Goal: Find contact information: Find contact information

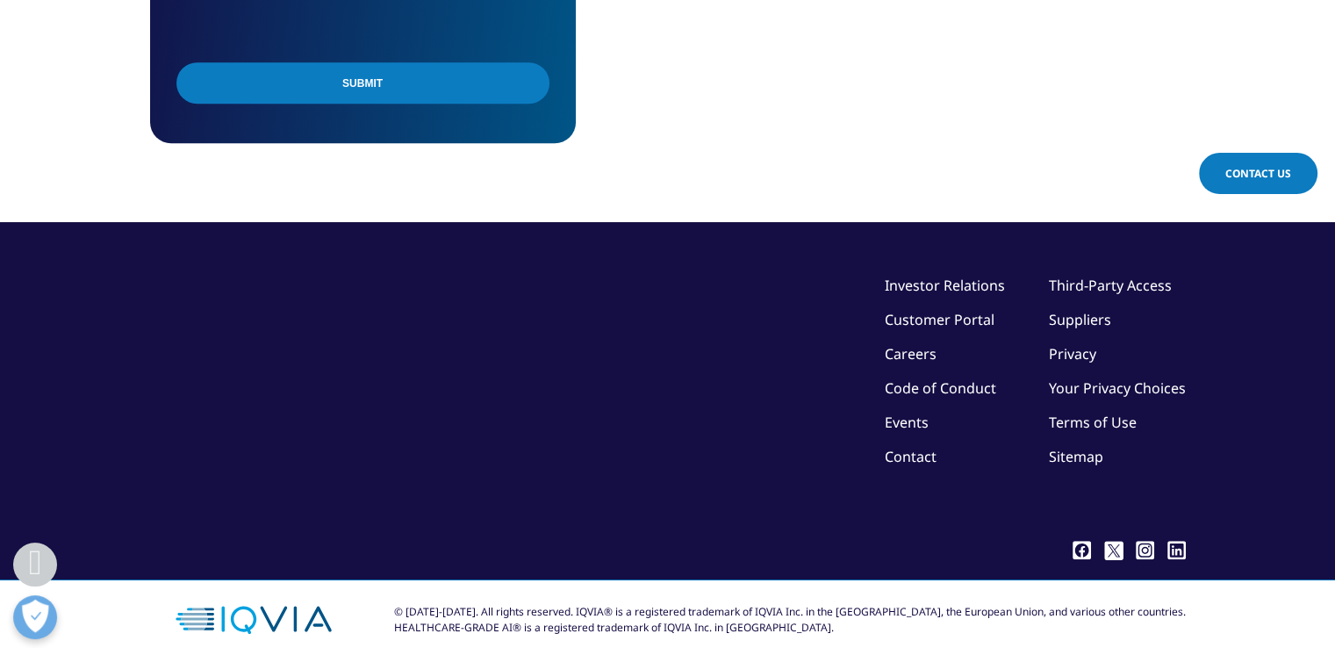
scroll to position [1393, 0]
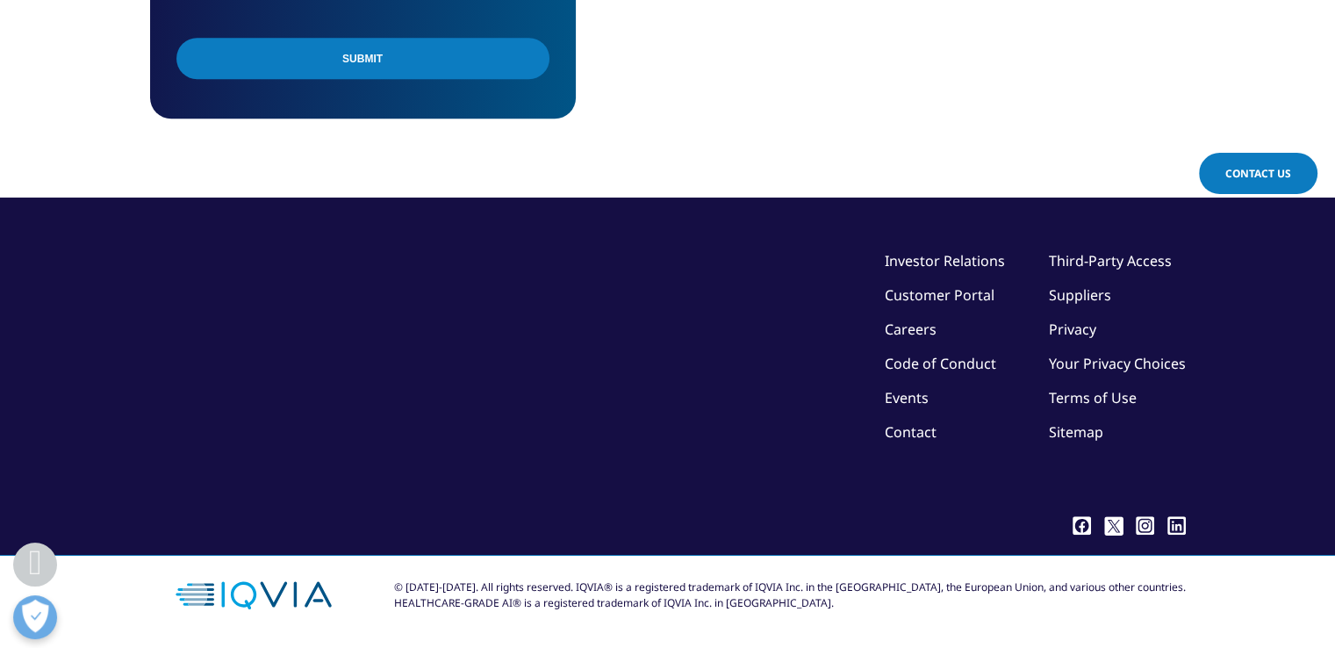
click at [932, 327] on link "Careers" at bounding box center [911, 328] width 52 height 19
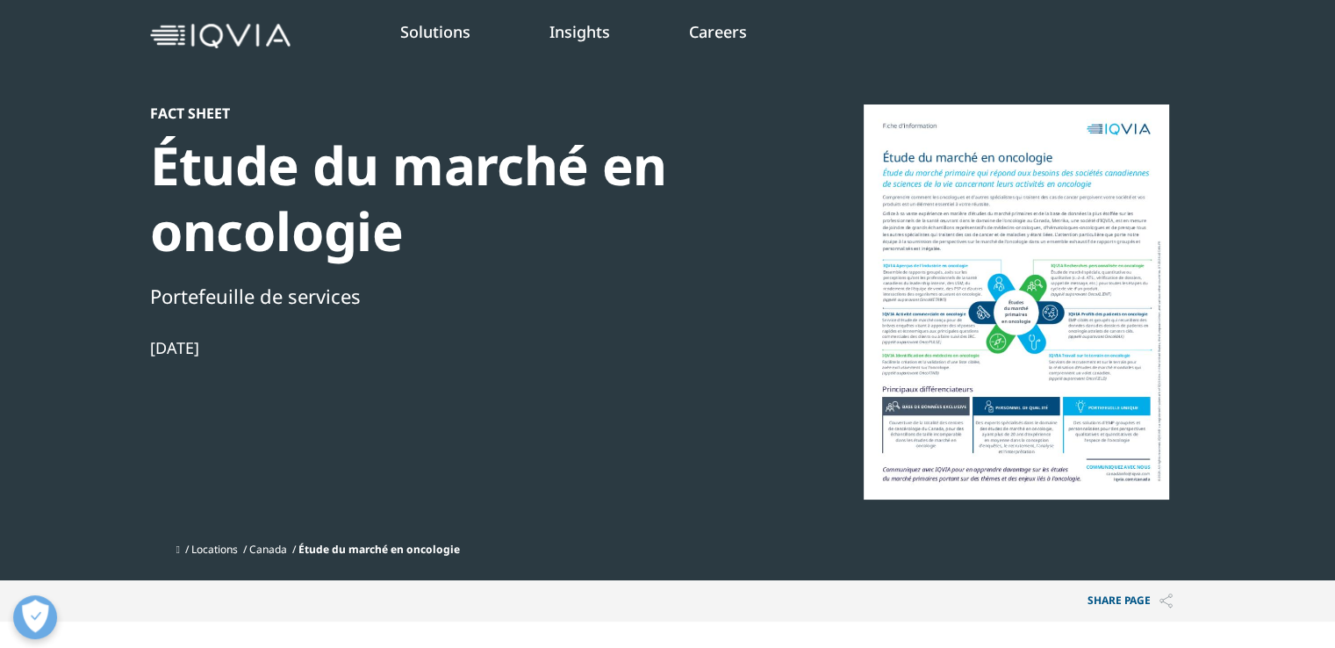
scroll to position [0, 0]
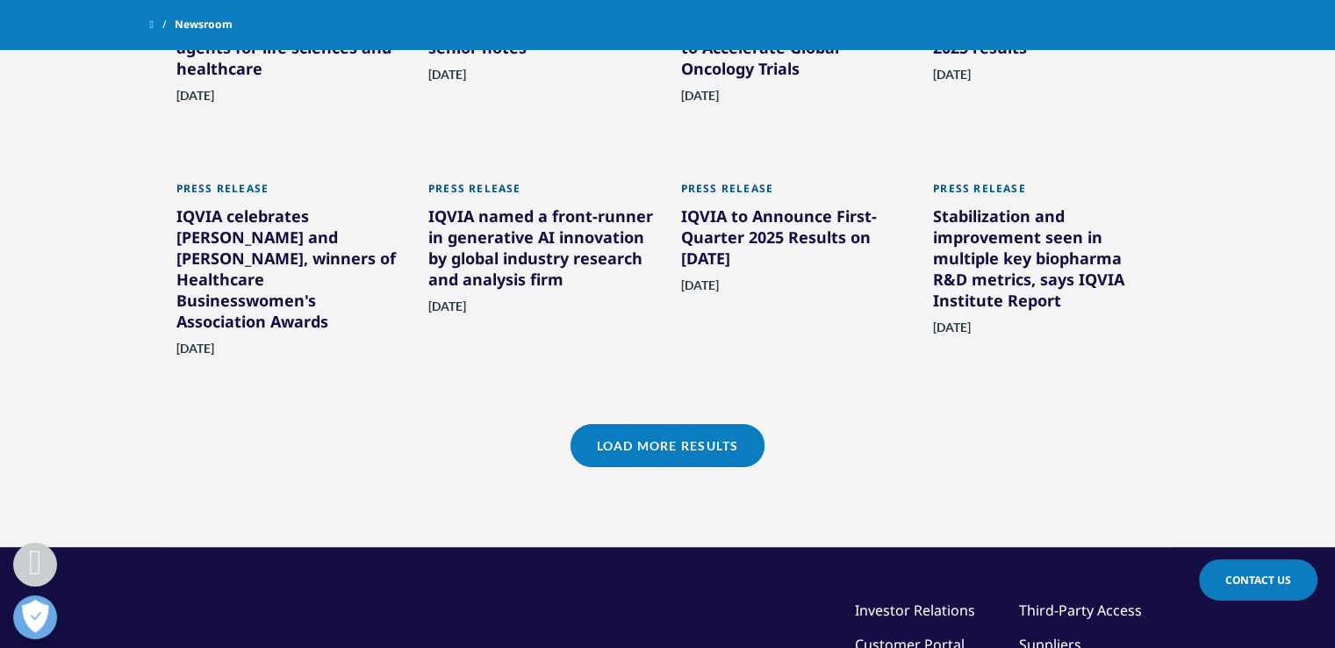
scroll to position [1387, 0]
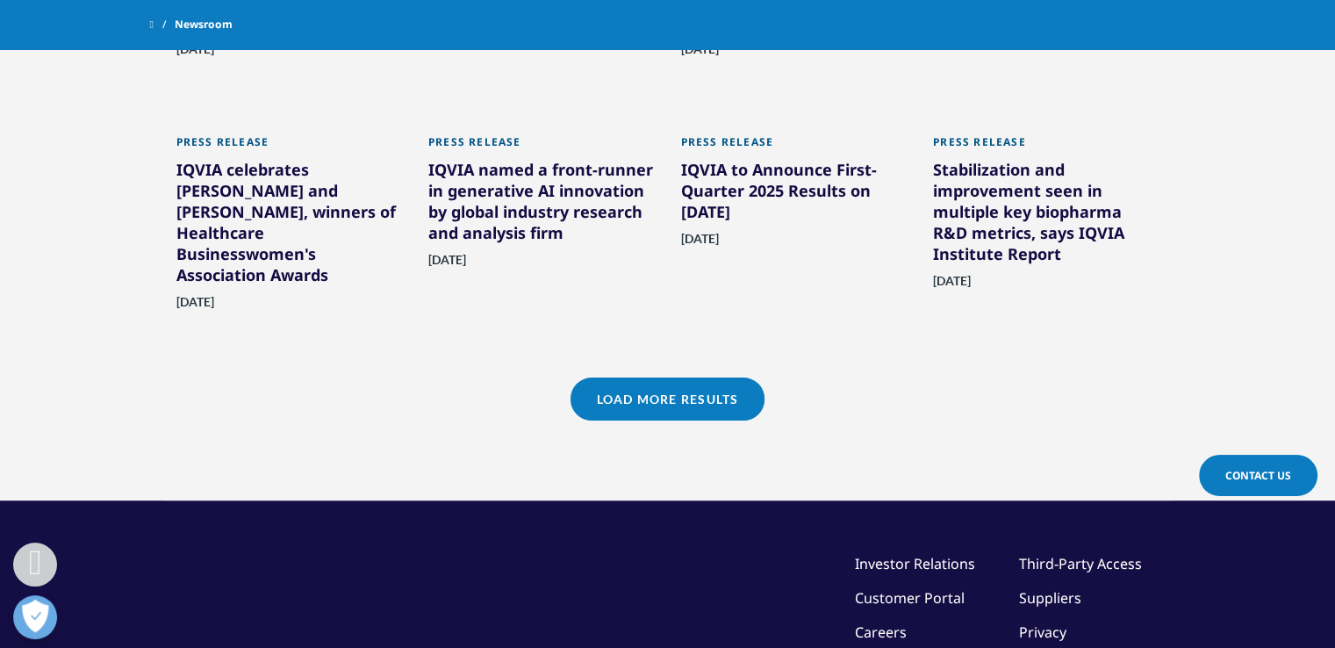
click at [656, 406] on link "Load More Results" at bounding box center [667, 398] width 194 height 43
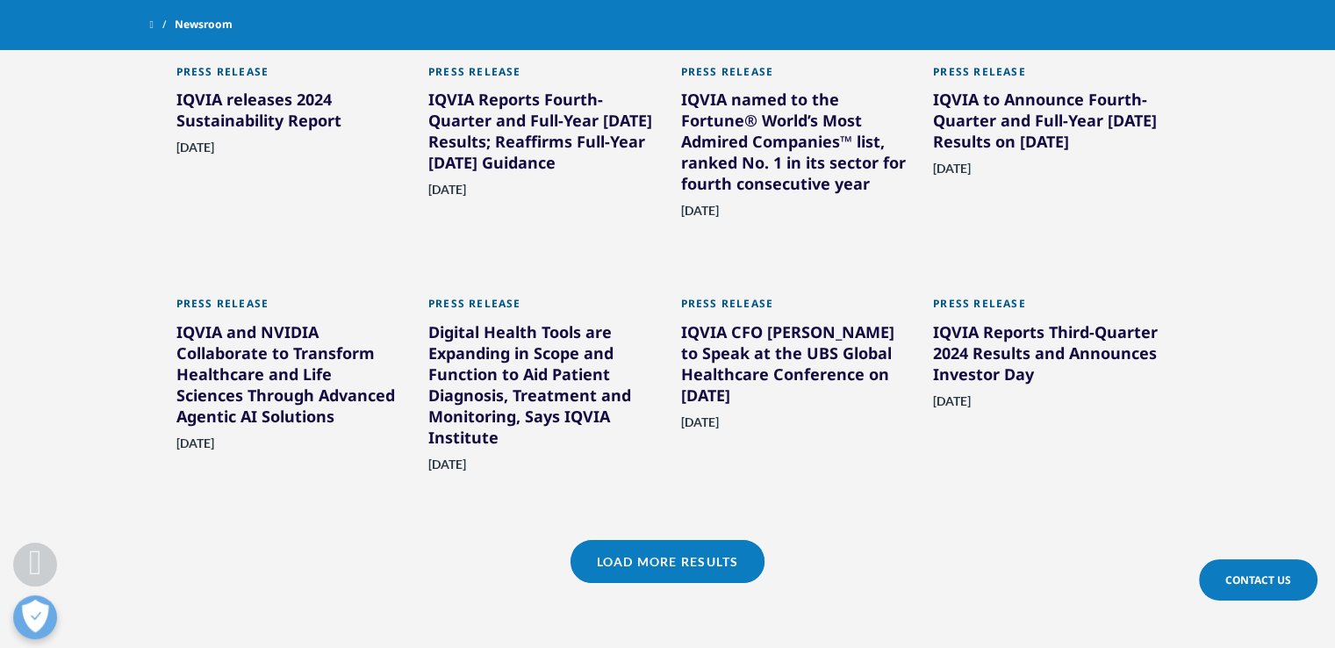
scroll to position [2001, 0]
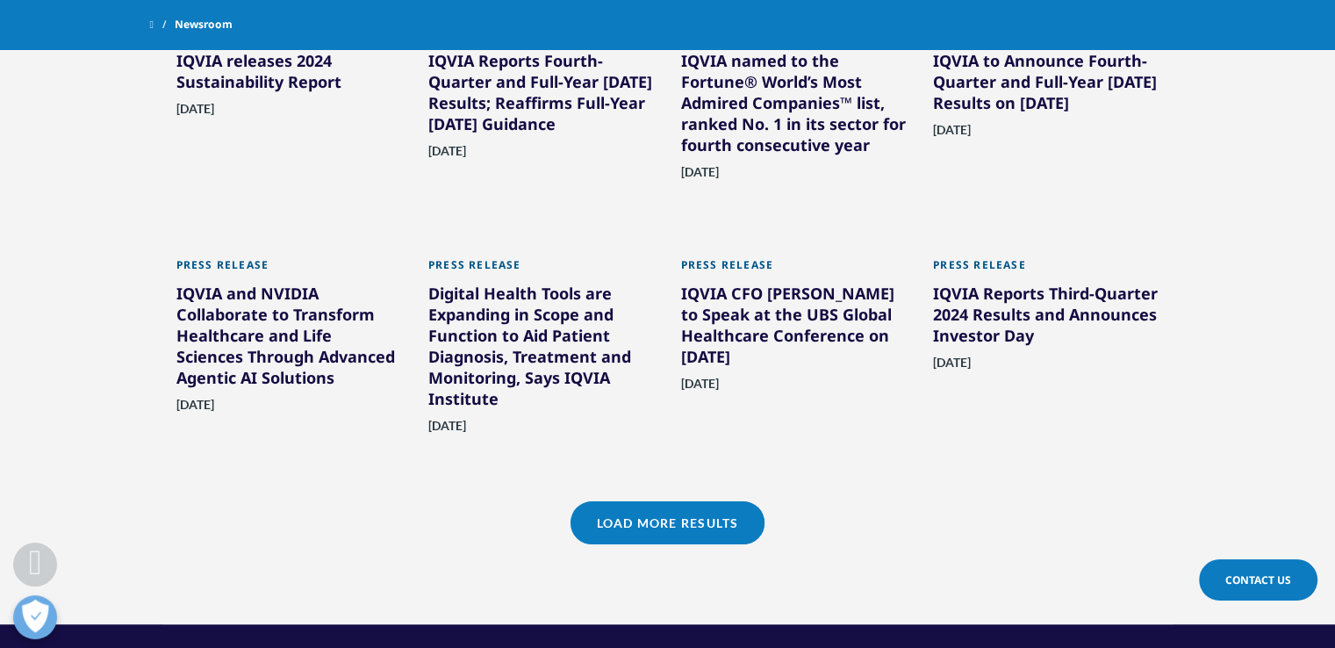
click at [668, 524] on link "Load More Results" at bounding box center [667, 522] width 194 height 43
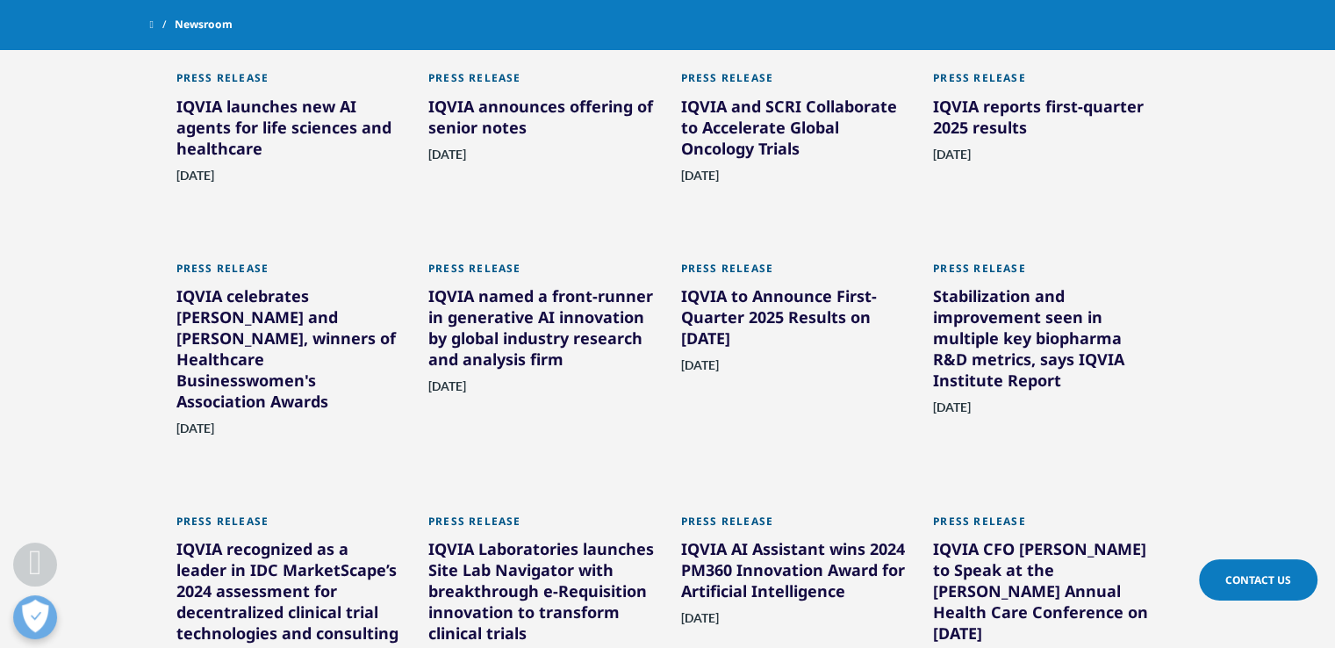
scroll to position [860, 0]
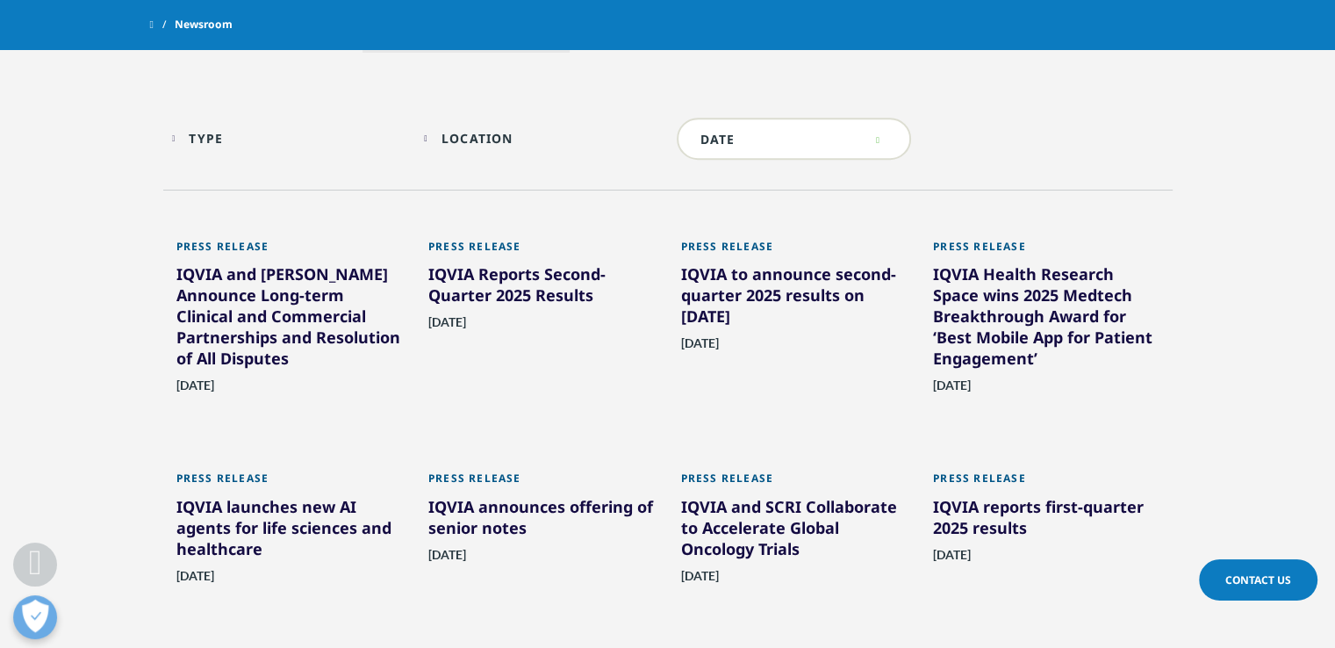
click at [268, 325] on div "IQVIA and Veeva Announce Long-term Clinical and Commercial Partnerships and Res…" at bounding box center [289, 319] width 226 height 112
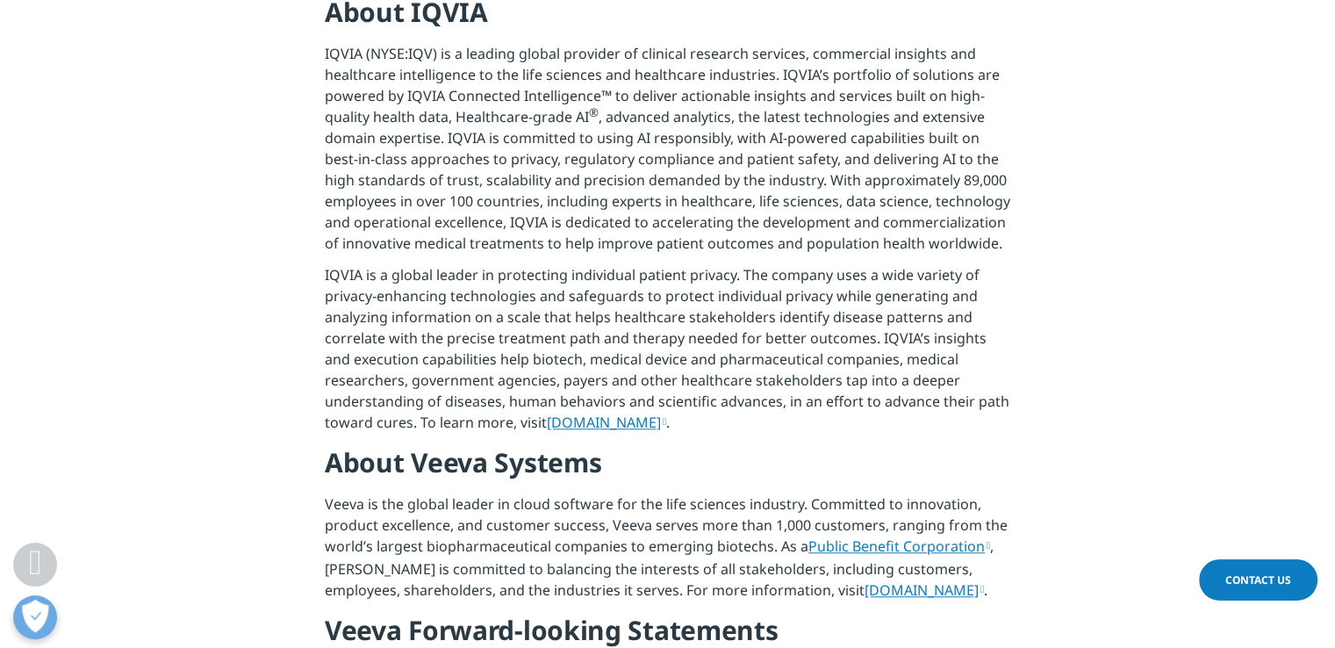
scroll to position [1492, 0]
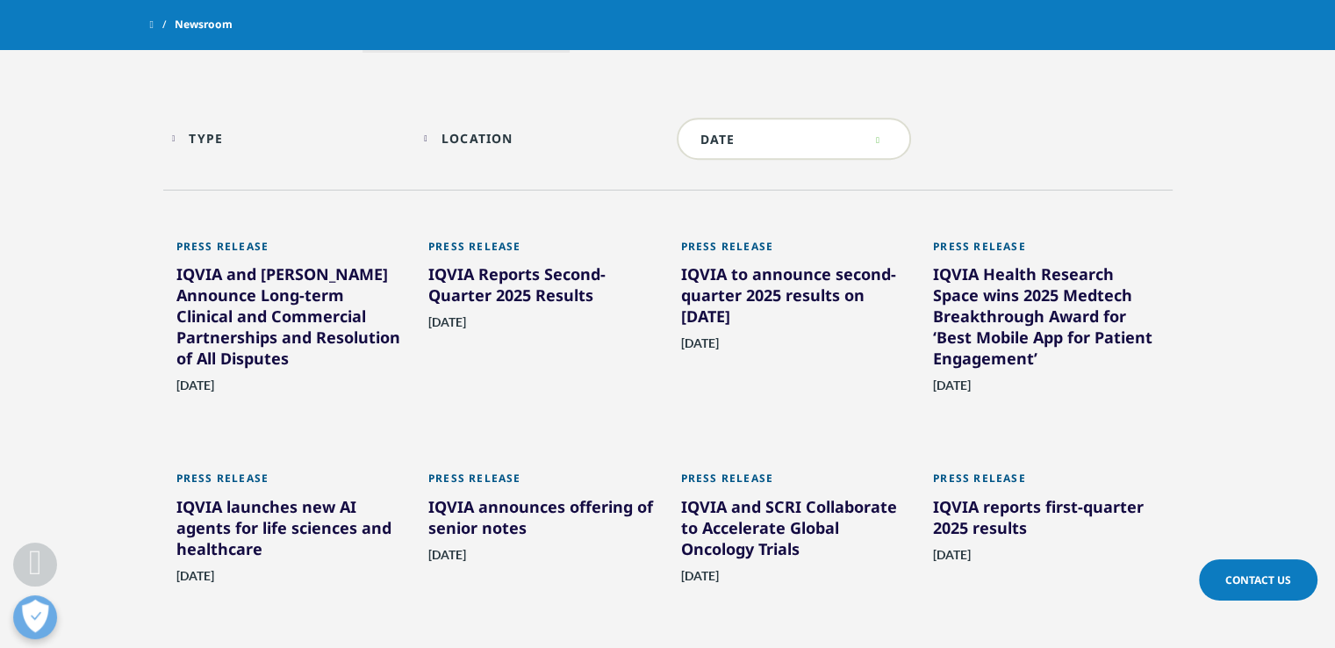
click at [492, 296] on div "IQVIA Reports Second-Quarter 2025 Results" at bounding box center [541, 287] width 226 height 49
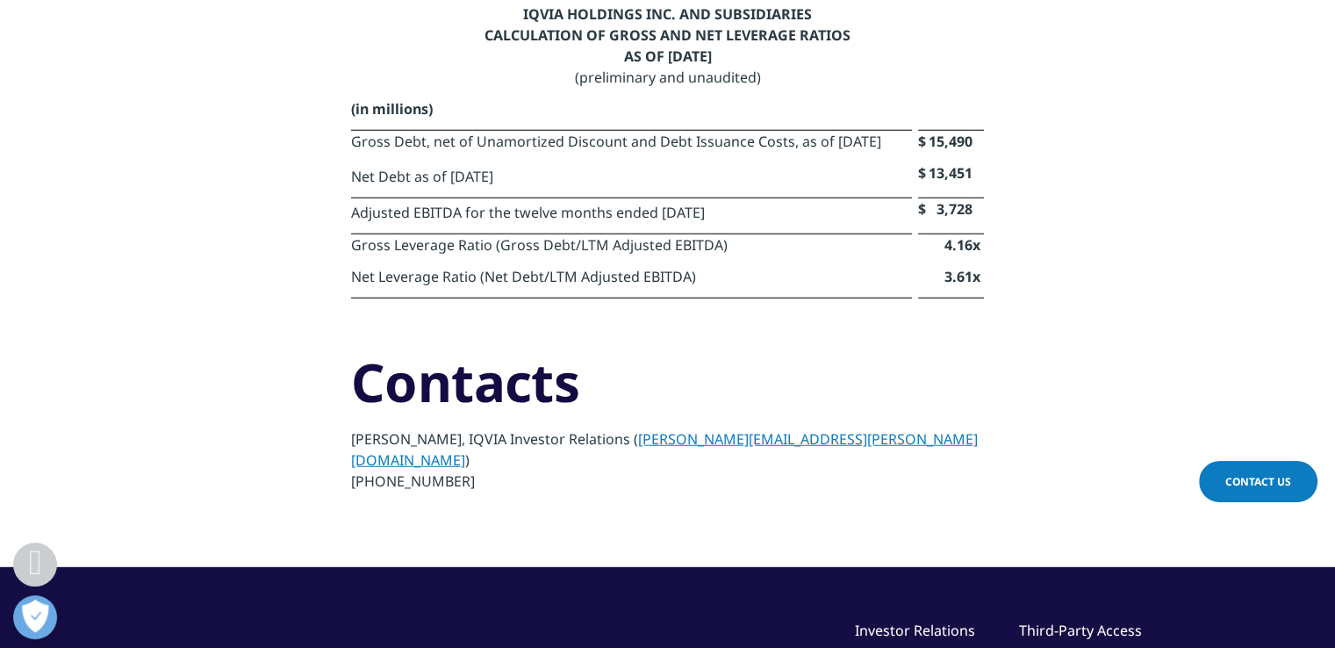
scroll to position [11409, 0]
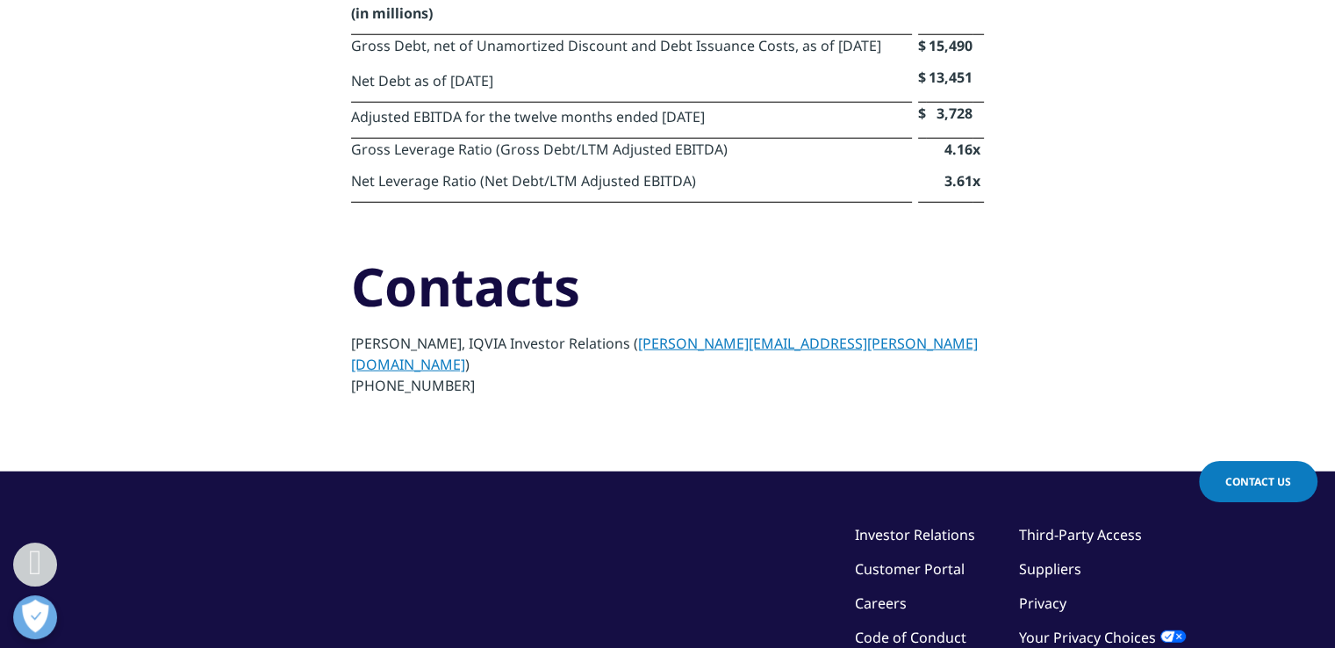
drag, startPoint x: 363, startPoint y: 423, endPoint x: 515, endPoint y: 426, distance: 151.9
click at [515, 406] on p "[PERSON_NAME], IQVIA Investor Relations ( [PERSON_NAME][EMAIL_ADDRESS][PERSON_N…" at bounding box center [667, 370] width 633 height 74
click at [1244, 471] on link "Contact Us" at bounding box center [1258, 481] width 118 height 41
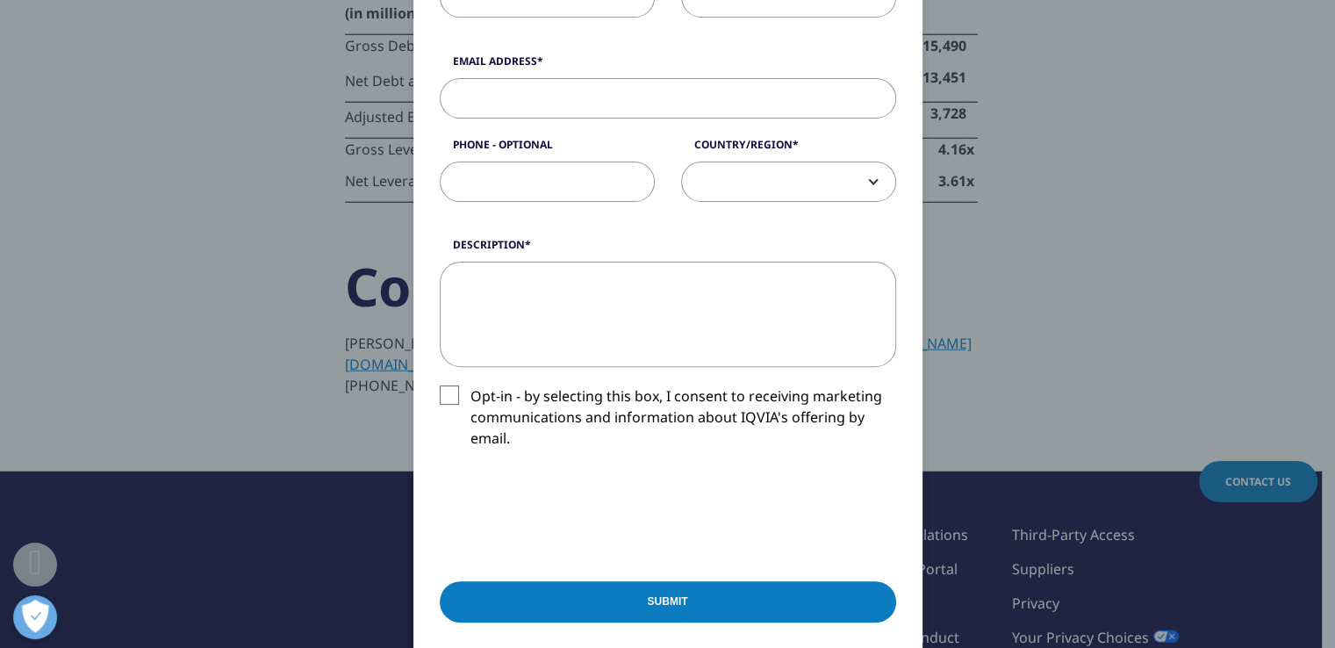
scroll to position [0, 0]
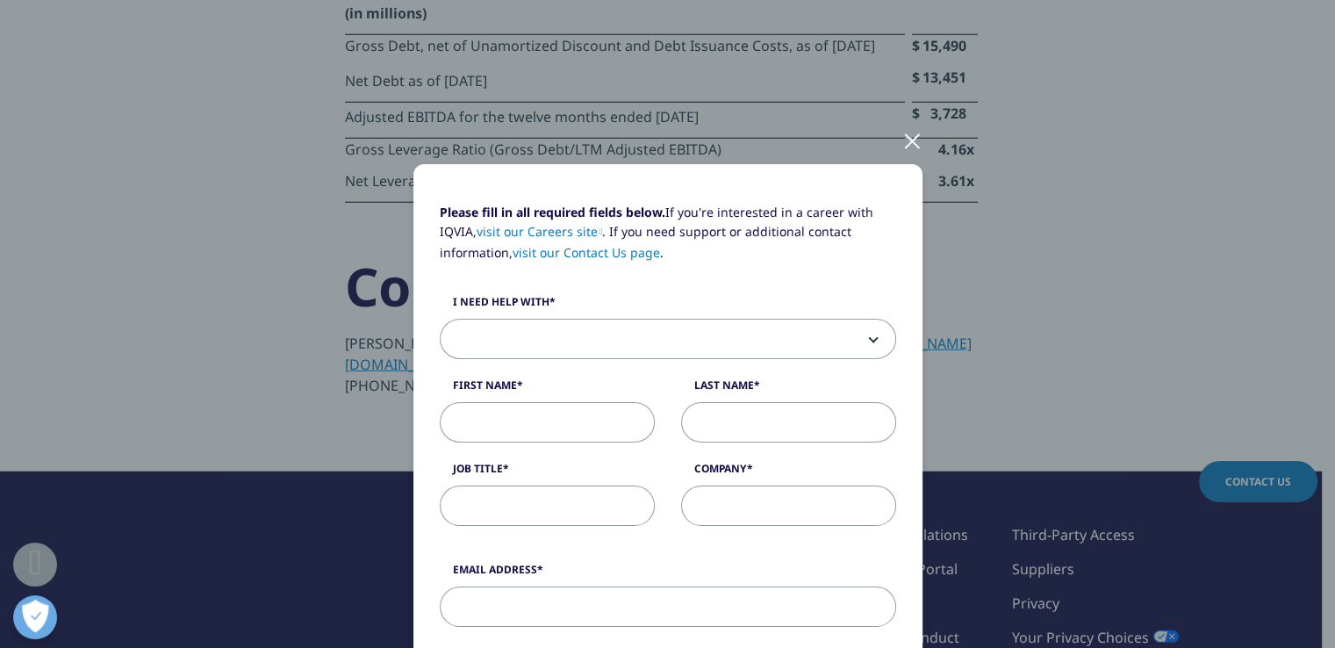
click at [904, 139] on div at bounding box center [912, 140] width 20 height 48
